Goal: Information Seeking & Learning: Learn about a topic

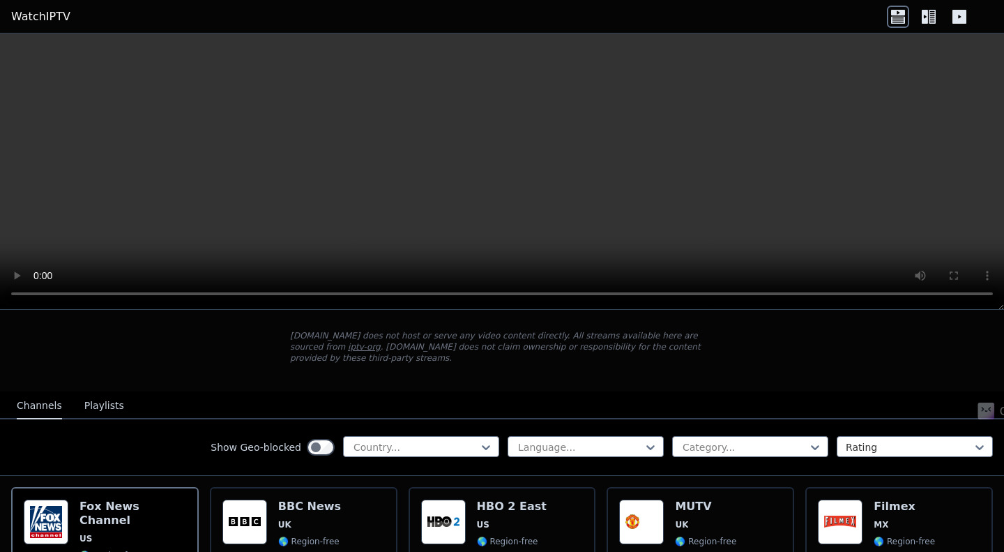
scroll to position [81, 0]
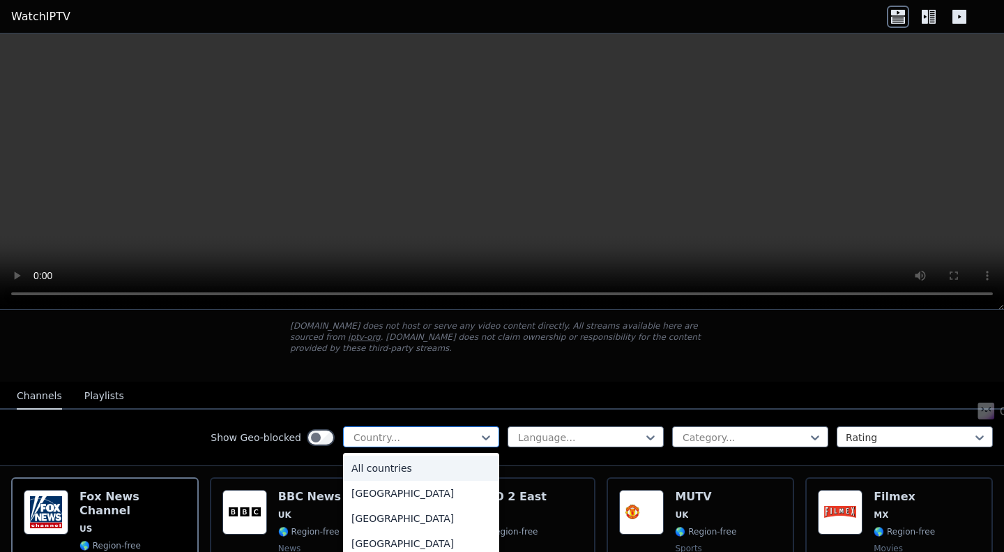
click at [423, 430] on div at bounding box center [415, 437] width 127 height 14
type input "**"
click at [379, 508] on div "[GEOGRAPHIC_DATA]" at bounding box center [421, 518] width 156 height 25
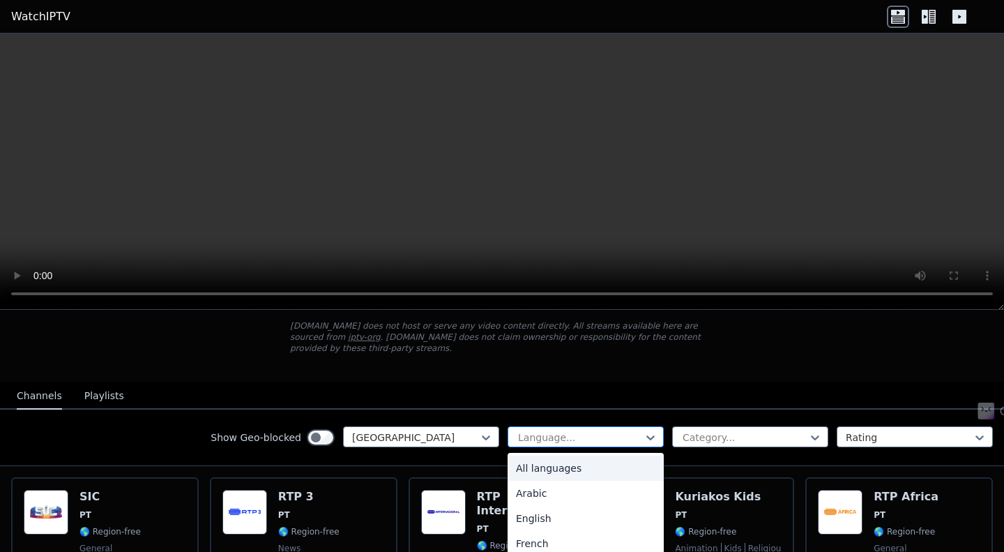
click at [598, 430] on div at bounding box center [580, 437] width 127 height 14
type input "*"
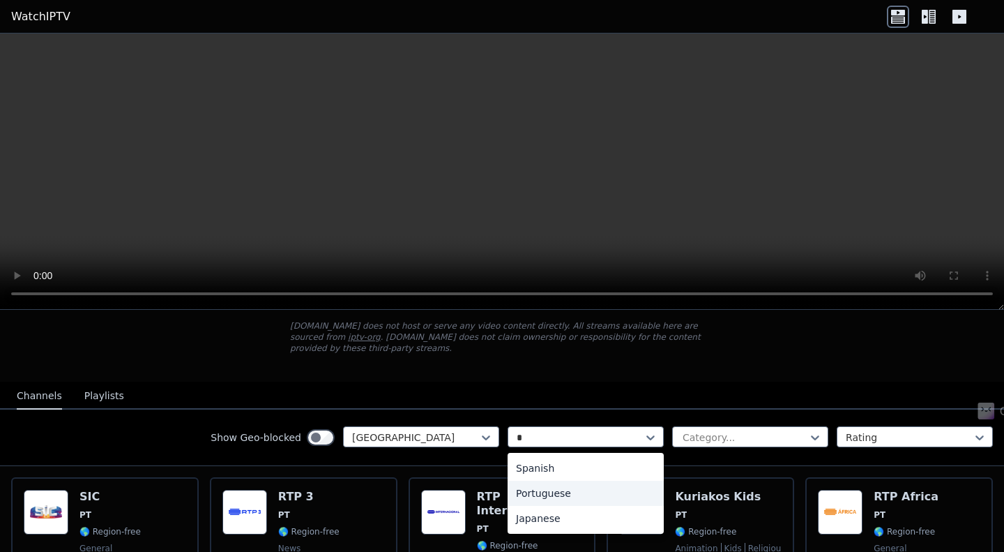
click at [568, 481] on div "Portuguese" at bounding box center [586, 493] width 156 height 25
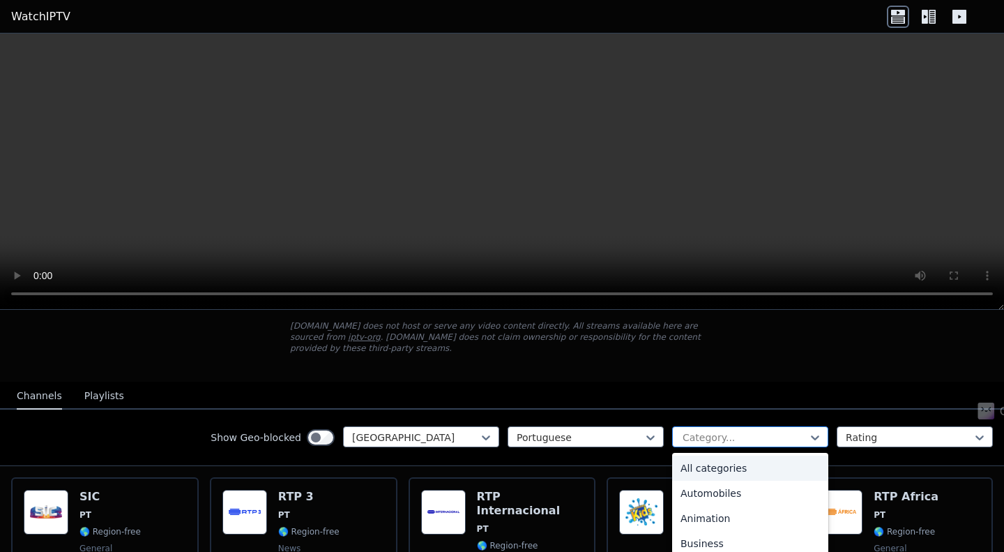
click at [775, 430] on div at bounding box center [744, 437] width 127 height 14
click at [695, 481] on div "Sports" at bounding box center [750, 493] width 156 height 25
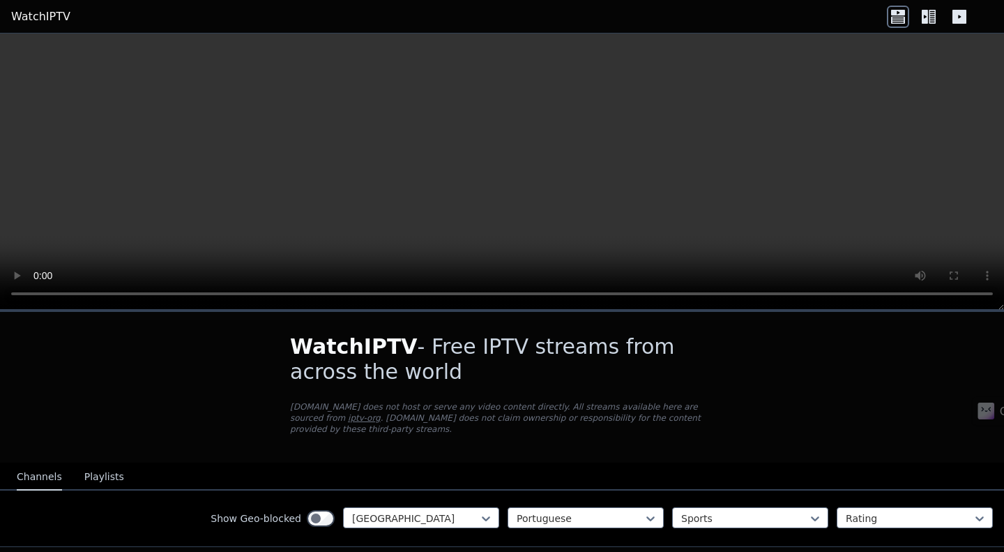
click at [88, 469] on button "Playlists" at bounding box center [104, 477] width 40 height 27
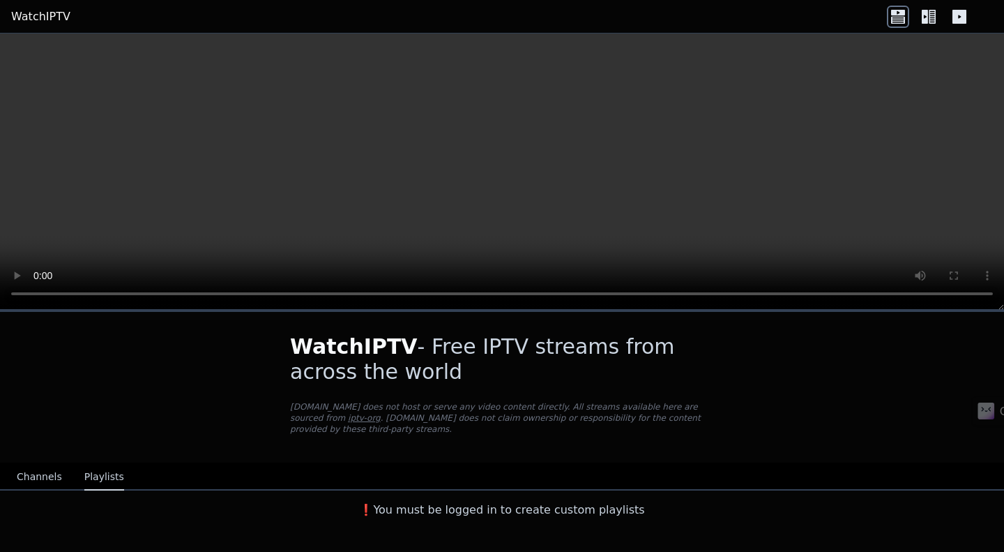
click at [40, 468] on button "Channels" at bounding box center [39, 477] width 45 height 27
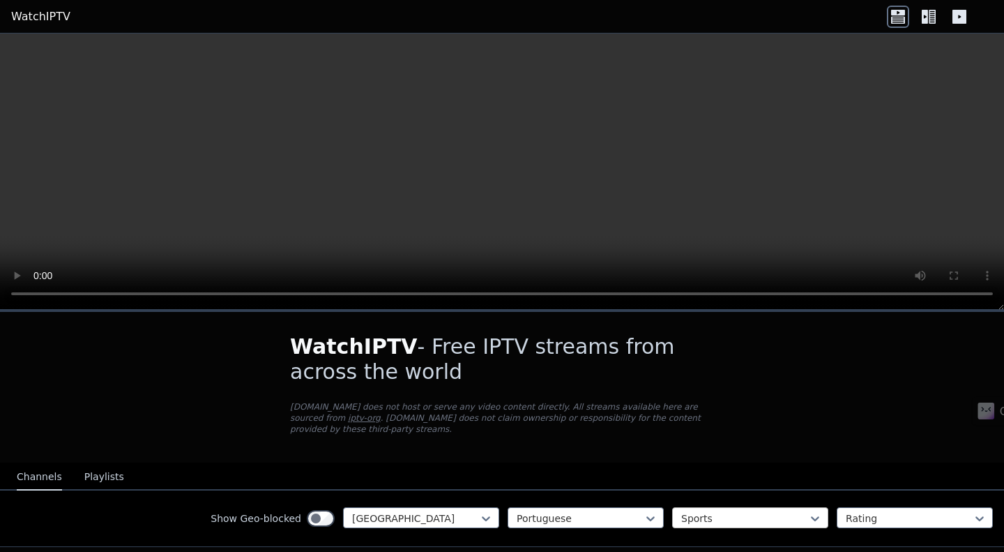
click at [745, 511] on div at bounding box center [744, 518] width 127 height 14
